Goal: Task Accomplishment & Management: Use online tool/utility

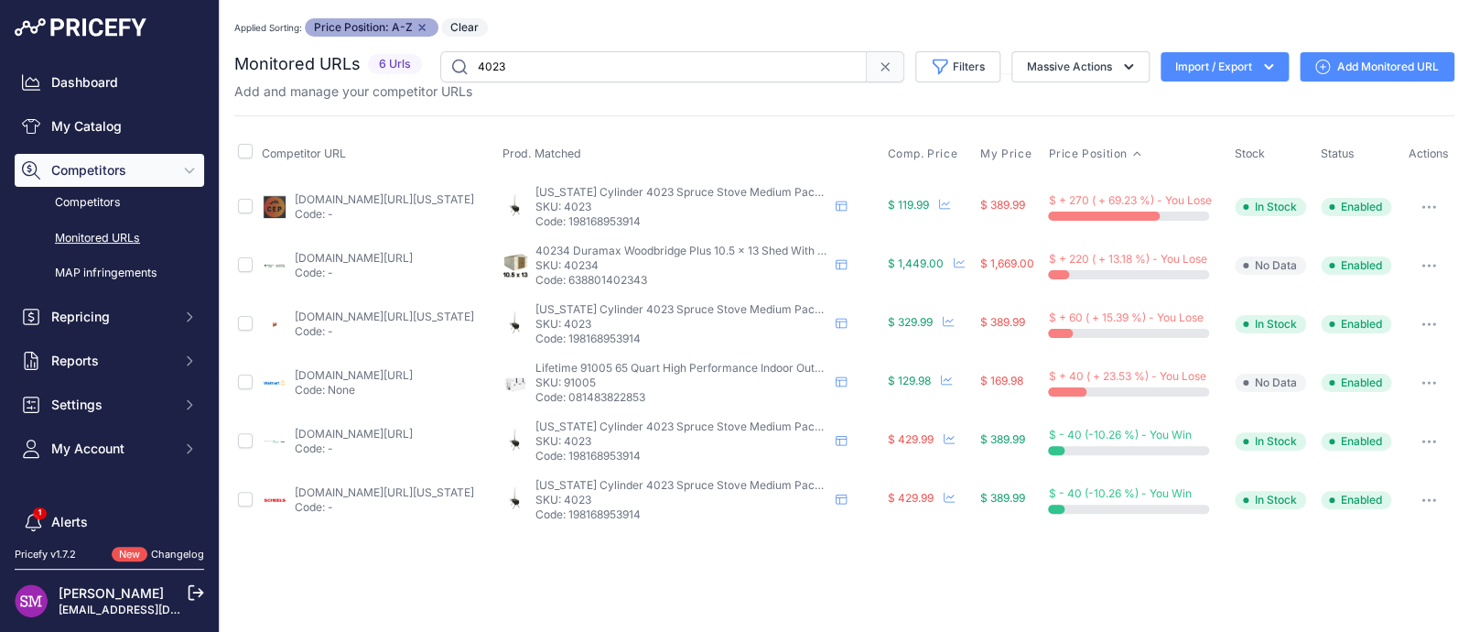
click at [364, 201] on link "competitiveedgeproducts.com/colorado-cylinder-spruce-stove-hot-water-tank-acces…" at bounding box center [384, 199] width 179 height 14
click at [411, 195] on link "competitiveedgeproducts.com/colorado-cylinder-spruce-stove-hot-water-tank-acces…" at bounding box center [384, 199] width 179 height 14
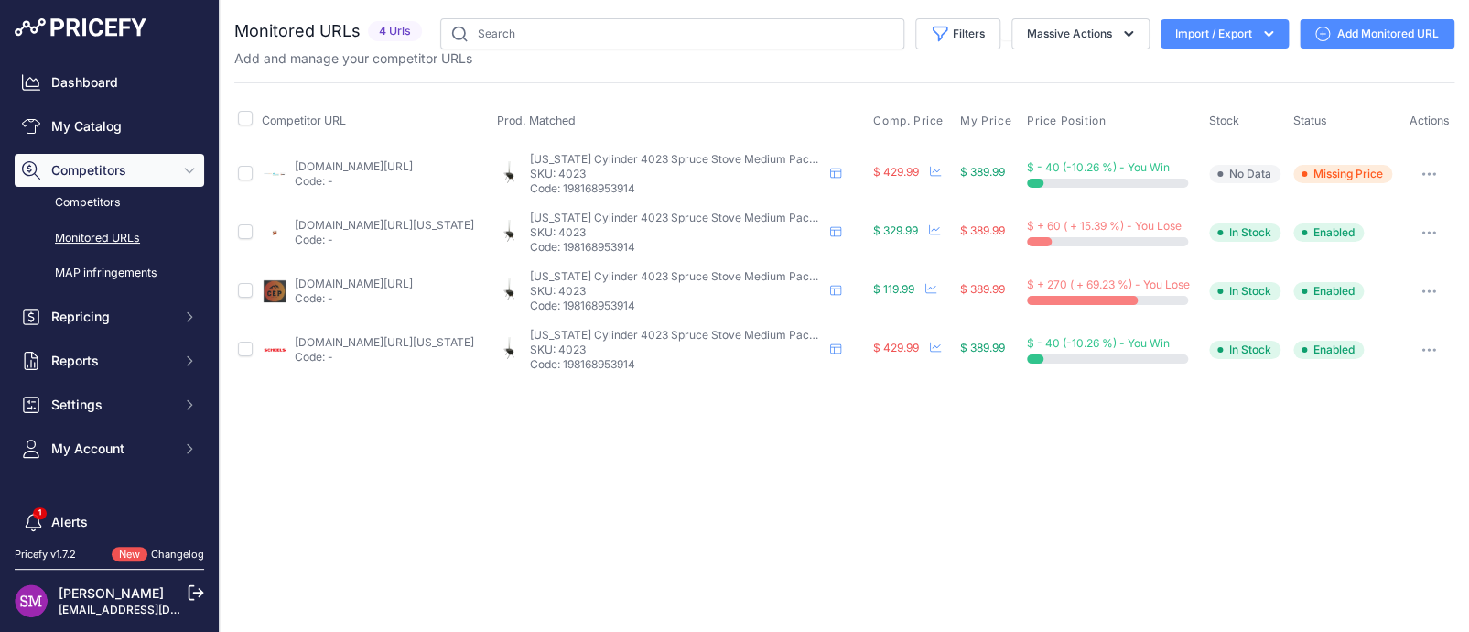
click at [1428, 286] on button "button" at bounding box center [1429, 291] width 37 height 26
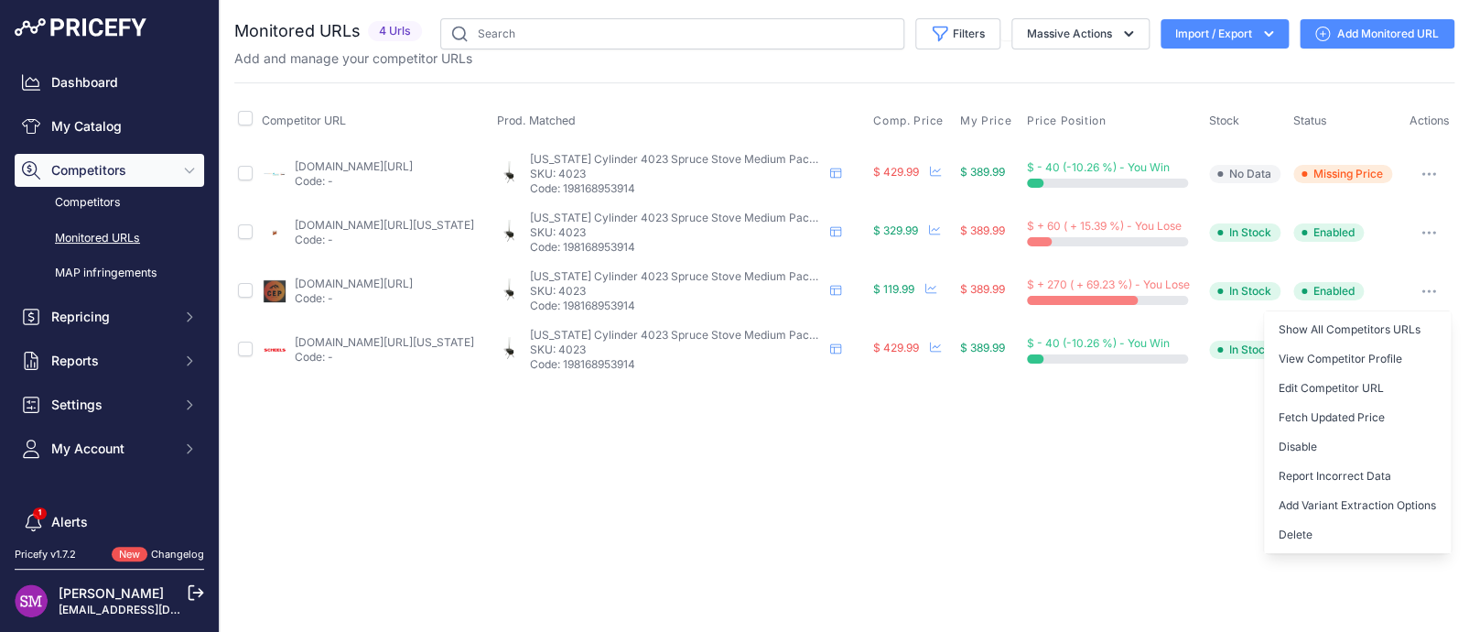
click at [279, 288] on img at bounding box center [275, 291] width 26 height 26
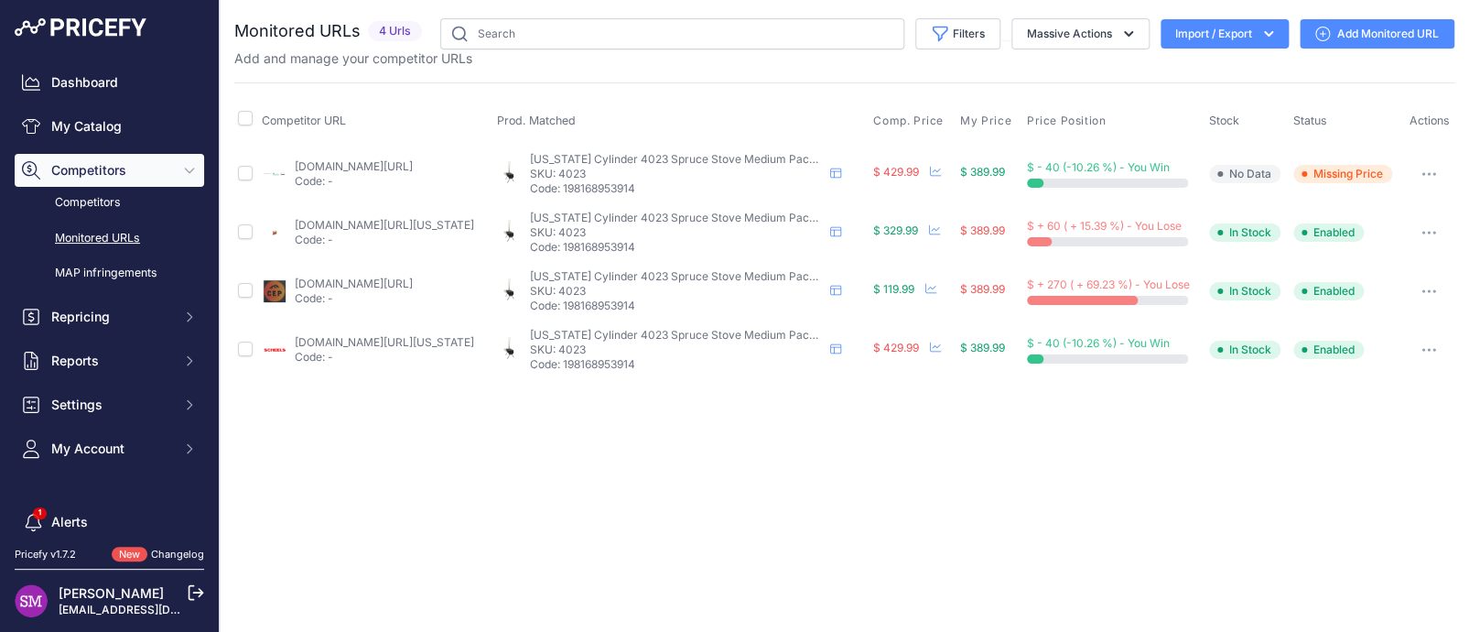
click at [308, 285] on link "[DOMAIN_NAME][URL]" at bounding box center [354, 283] width 118 height 14
click at [1426, 289] on icon "button" at bounding box center [1429, 291] width 15 height 4
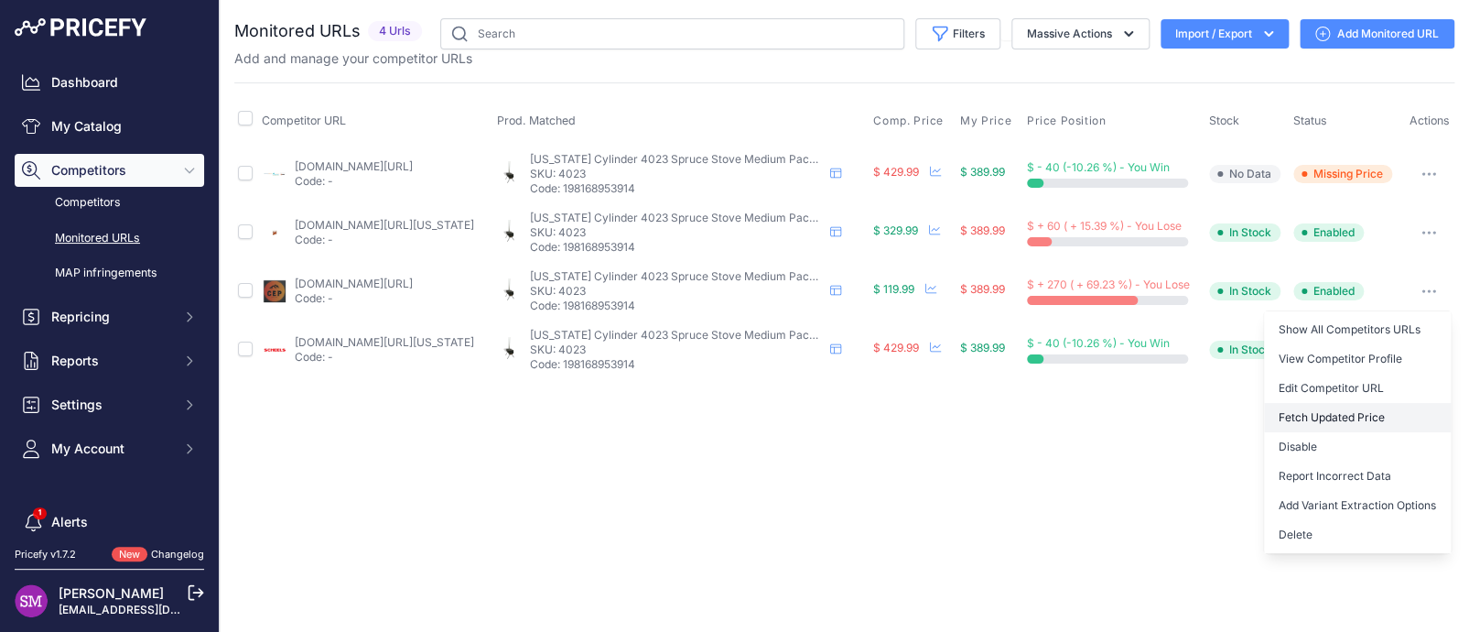
click at [1339, 410] on button "Fetch Updated Price" at bounding box center [1357, 417] width 187 height 29
